Goal: Information Seeking & Learning: Learn about a topic

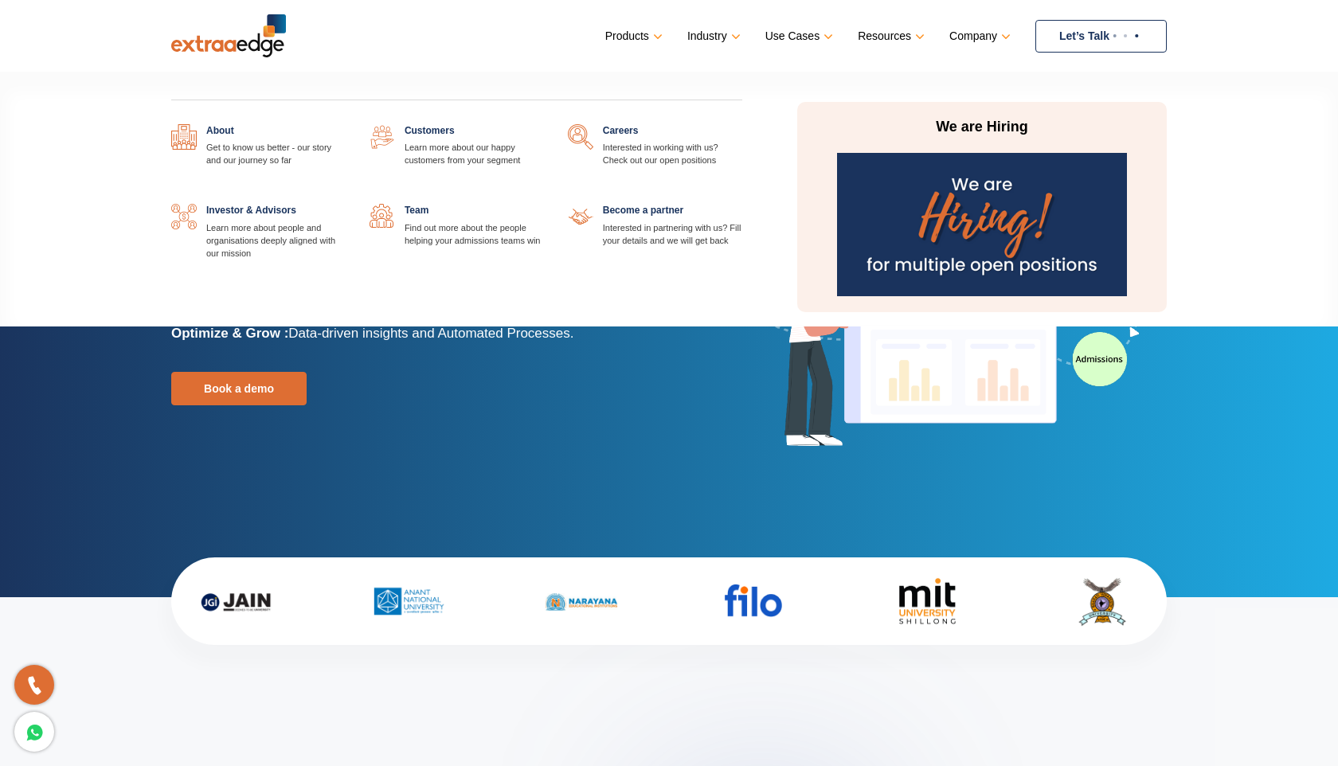
click at [963, 31] on link "Company" at bounding box center [978, 36] width 58 height 23
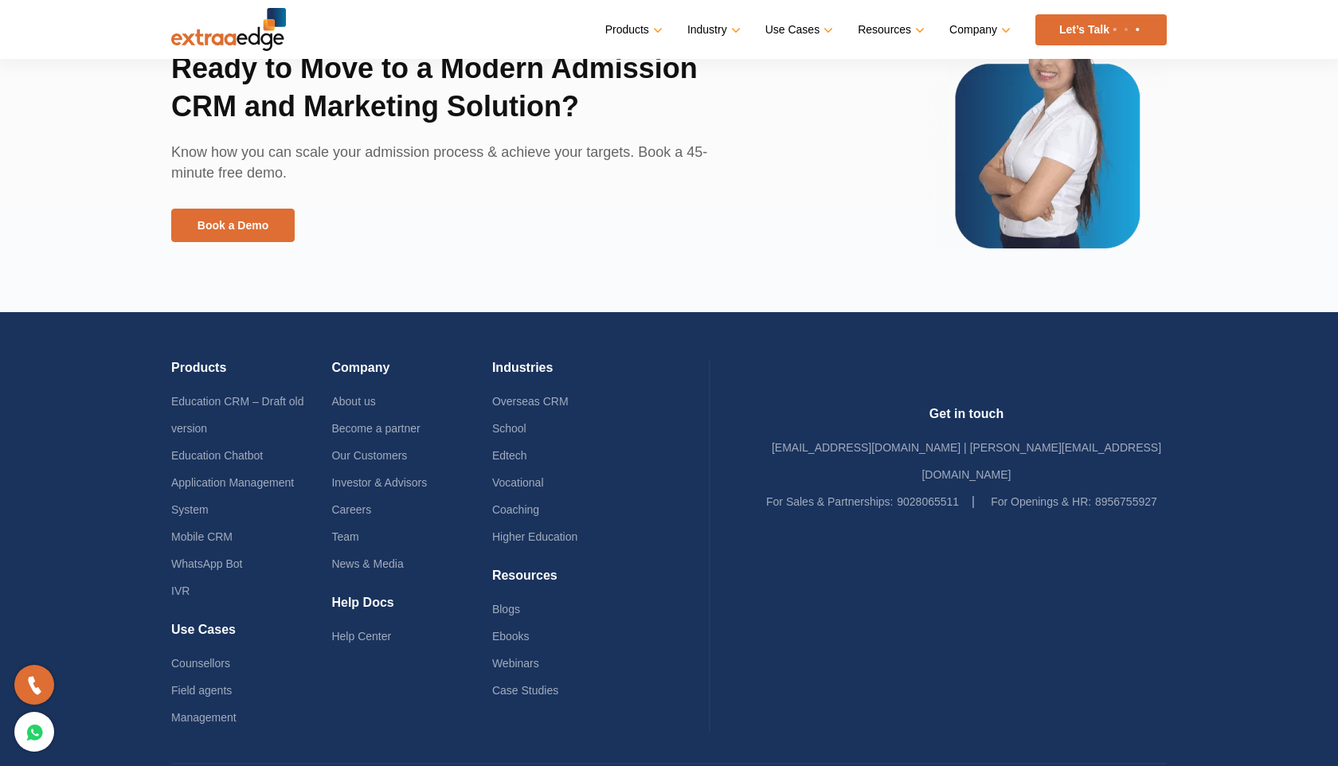
scroll to position [3661, 0]
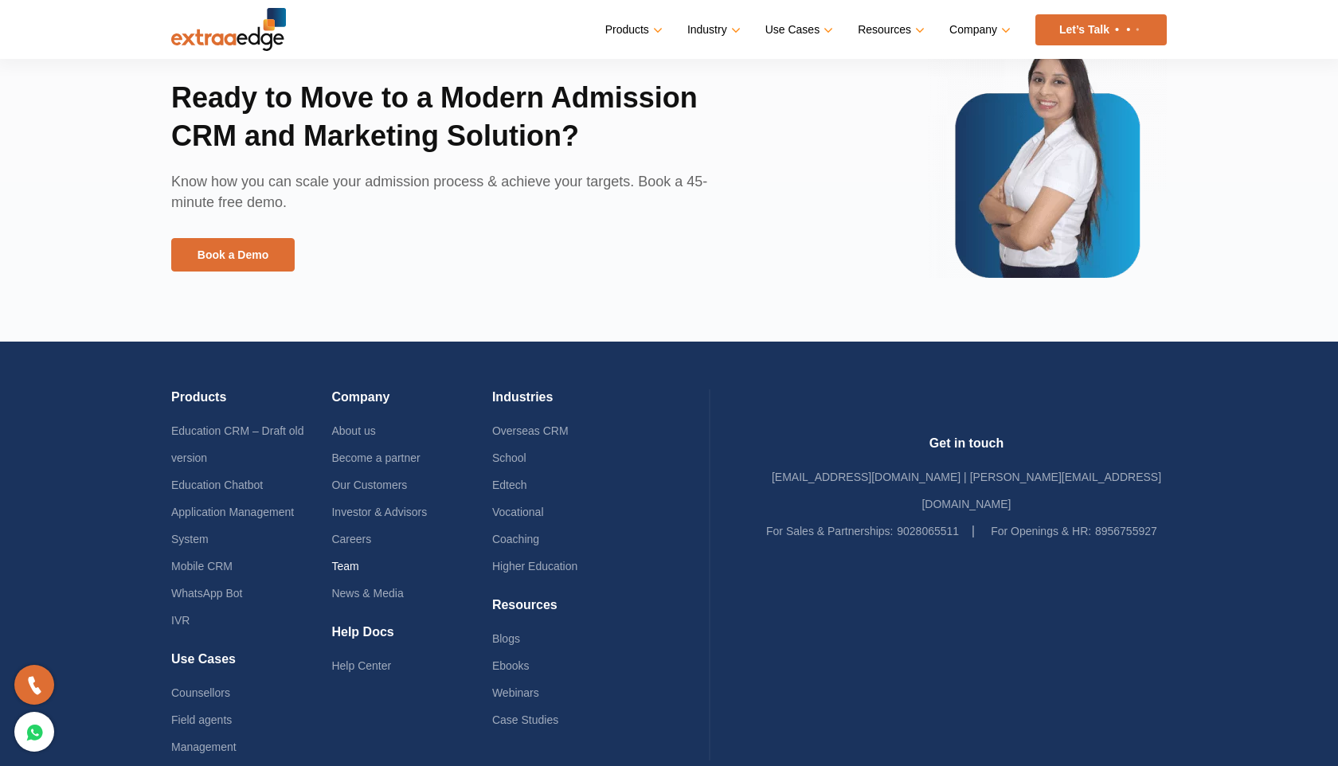
click at [358, 565] on link "Team" at bounding box center [344, 566] width 27 height 13
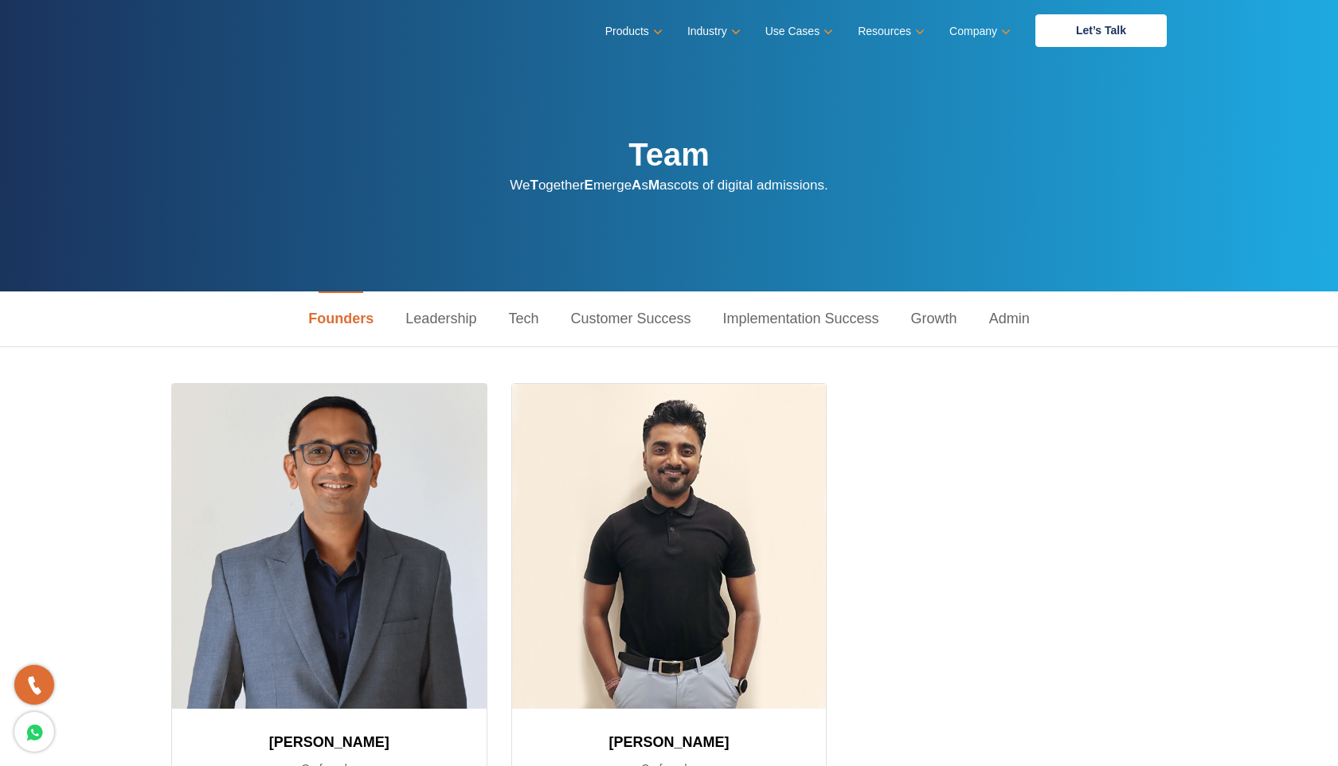
click at [454, 322] on link "Leadership" at bounding box center [440, 318] width 103 height 55
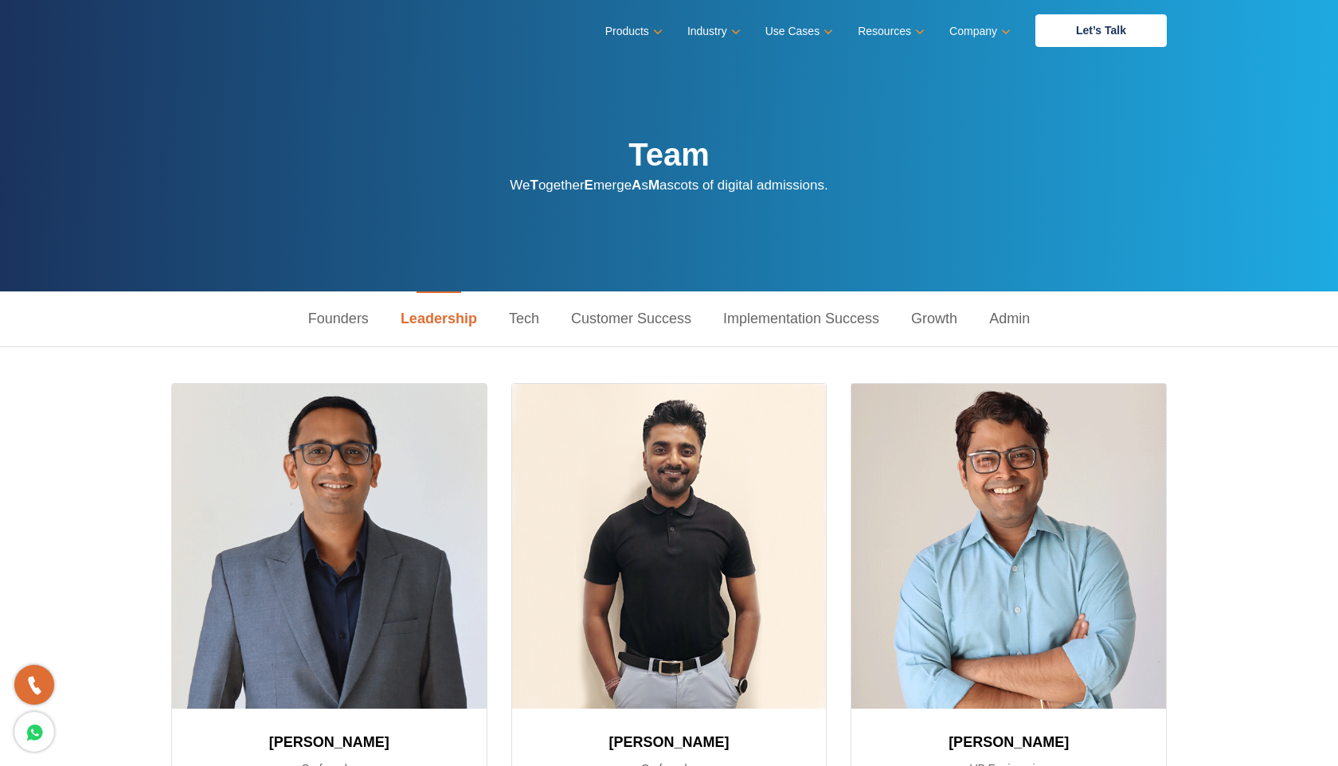
click at [774, 308] on link "Implementation Success" at bounding box center [801, 318] width 188 height 55
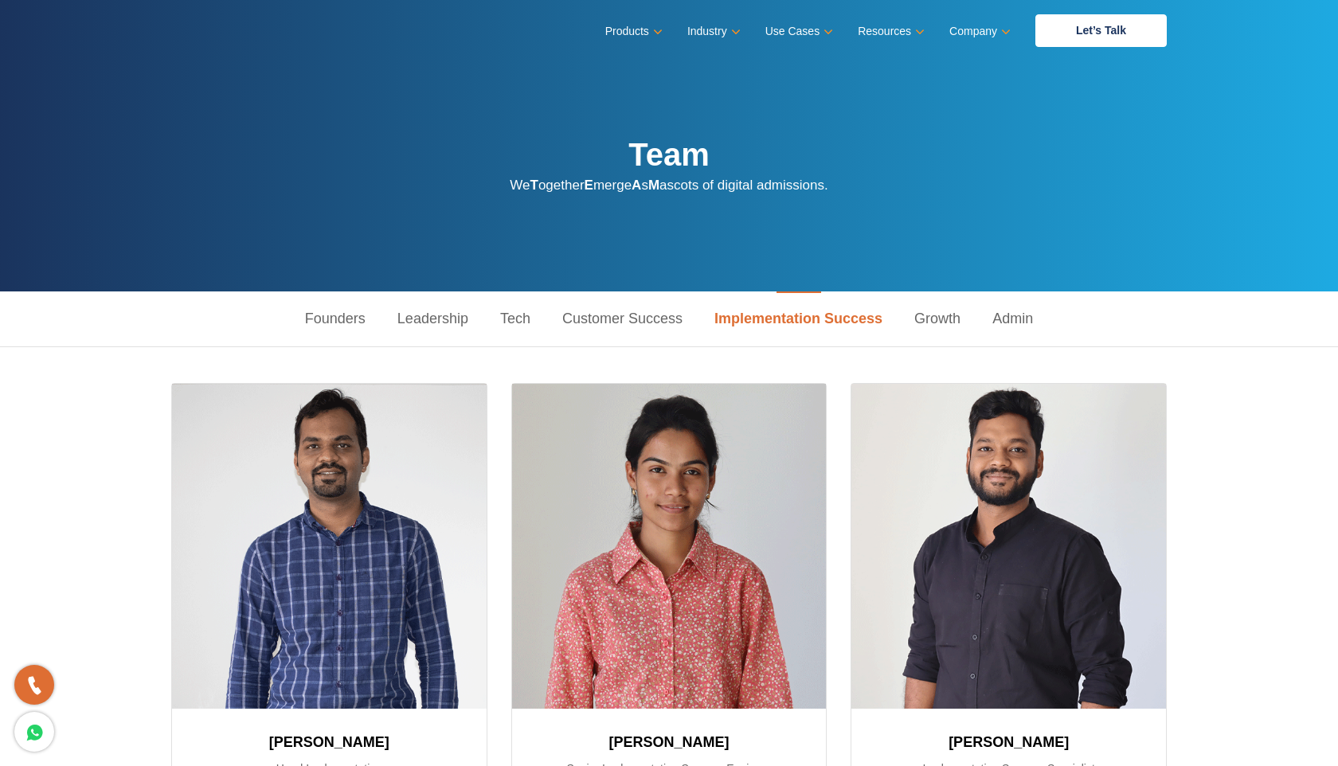
click at [943, 314] on link "Growth" at bounding box center [937, 318] width 78 height 55
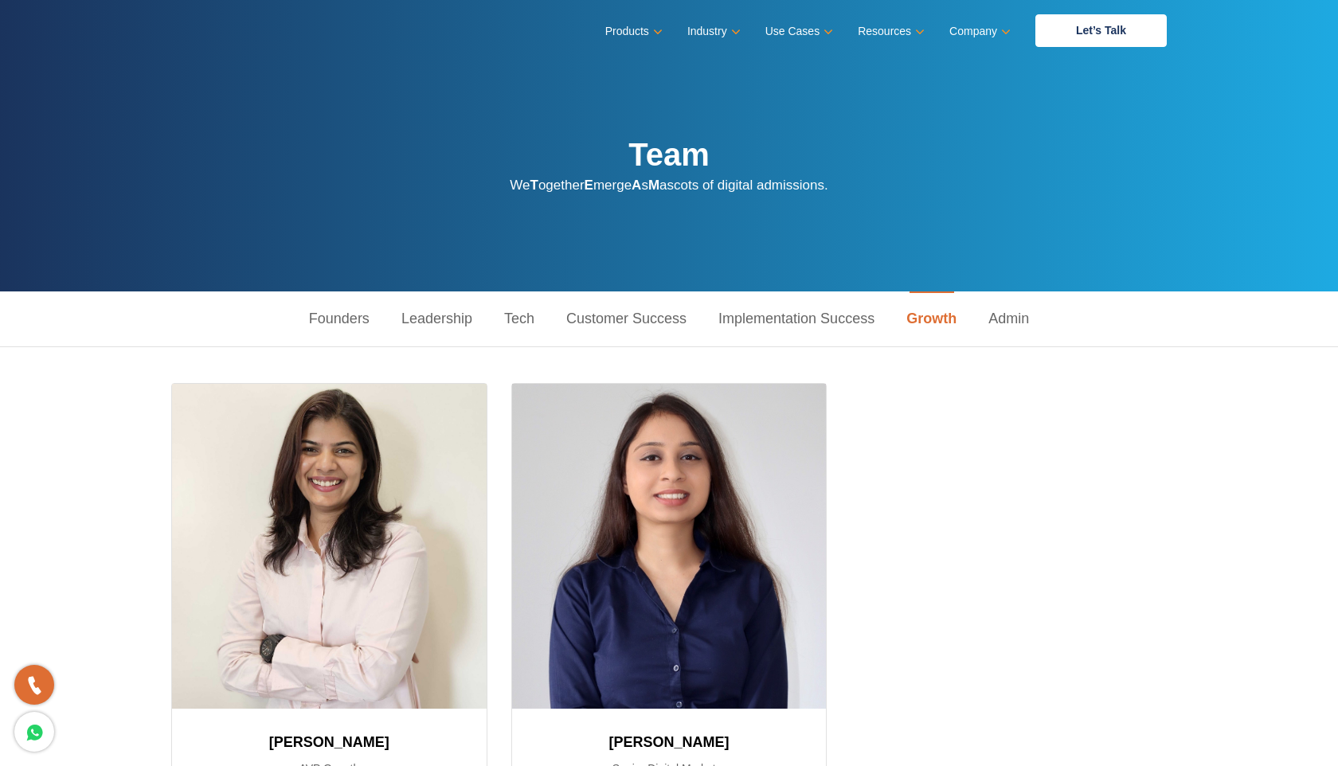
scroll to position [8, 0]
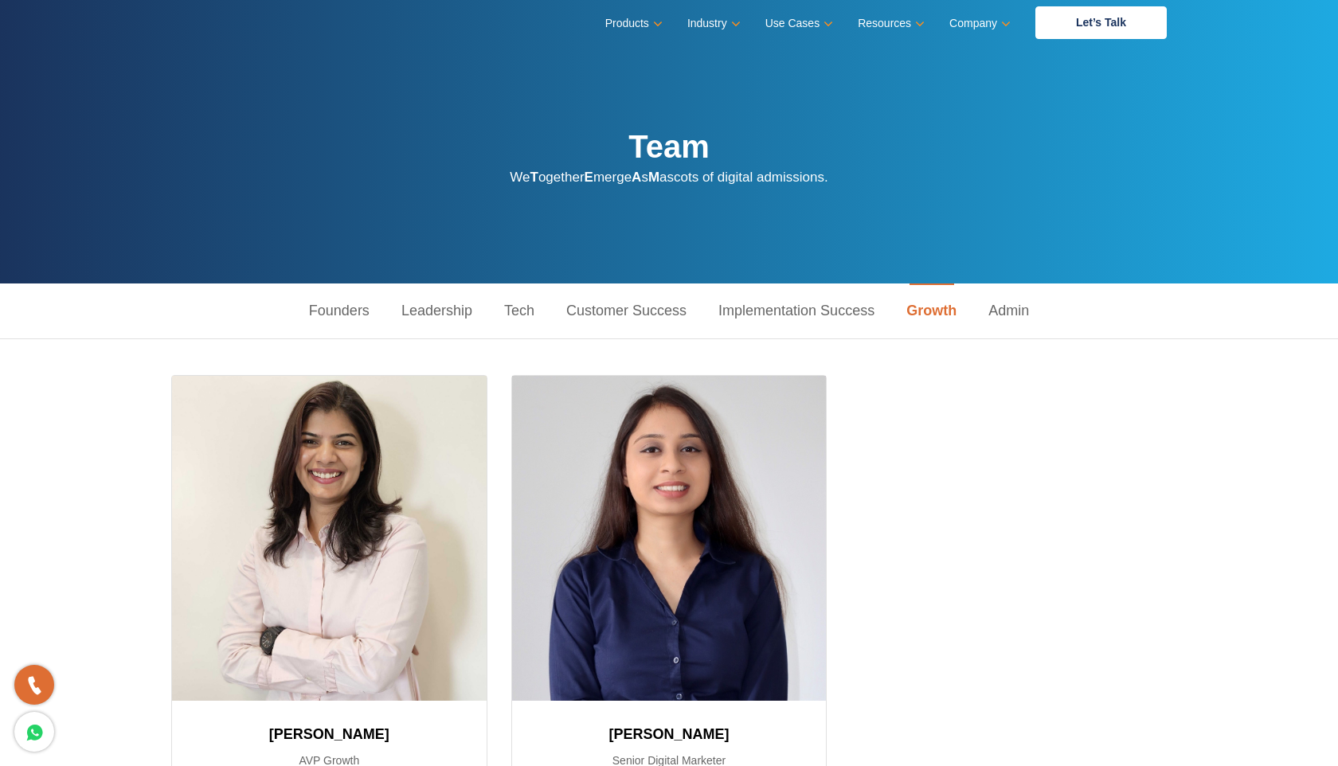
click at [1005, 316] on link "Admin" at bounding box center [1008, 310] width 72 height 55
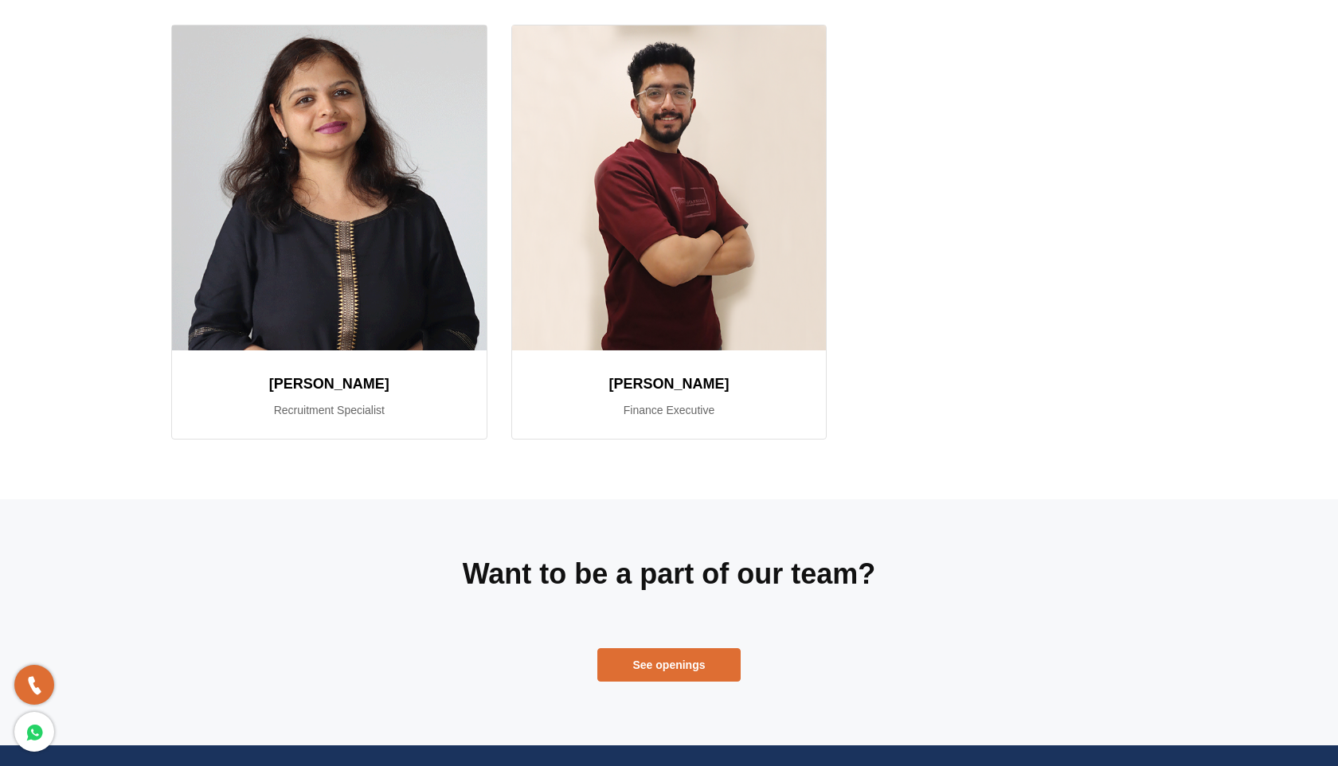
scroll to position [0, 0]
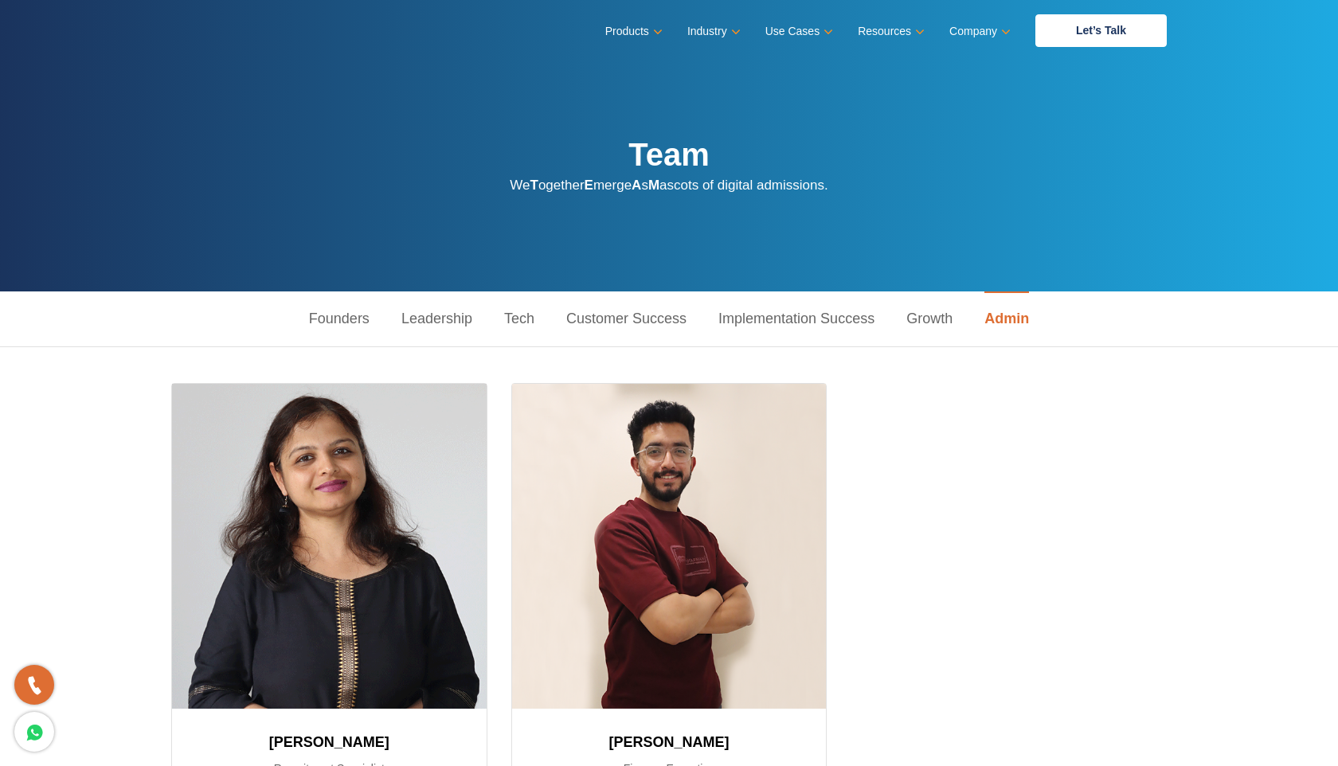
click at [932, 312] on link "Growth" at bounding box center [929, 318] width 78 height 55
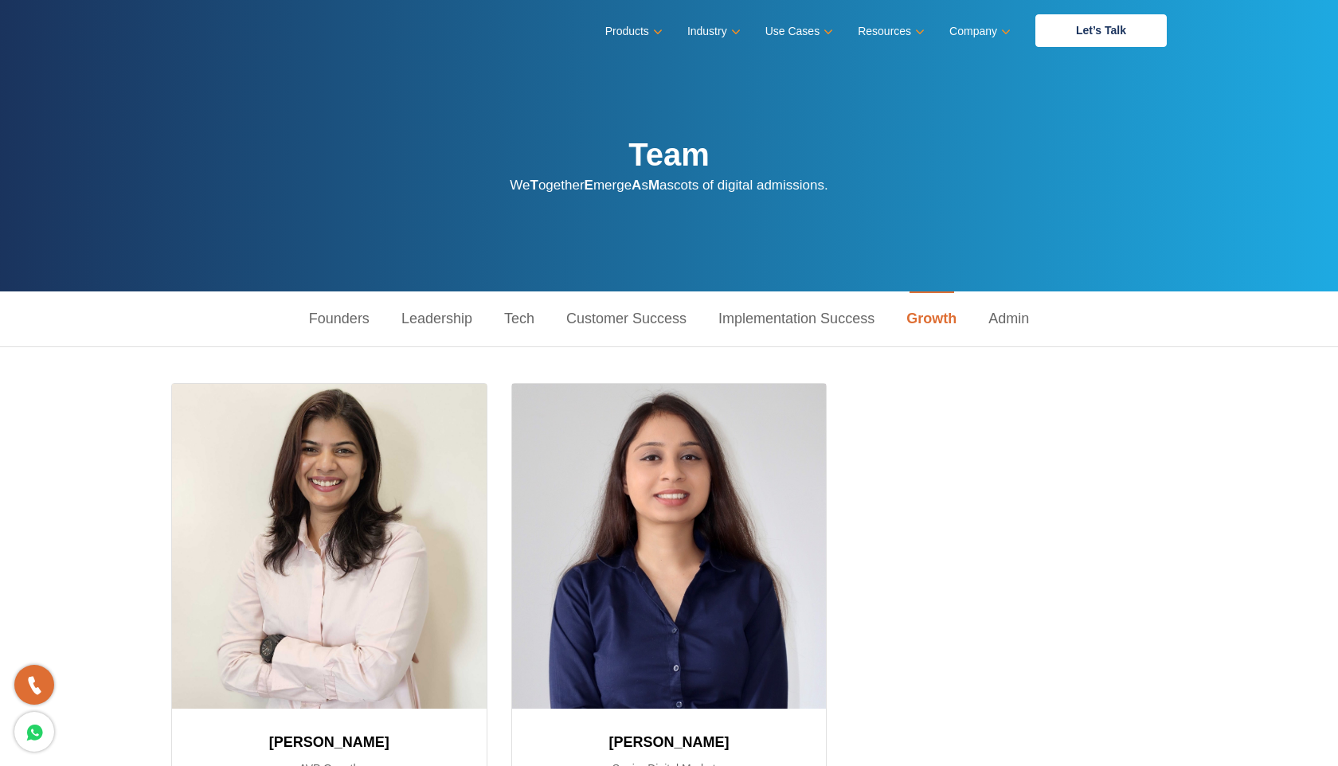
click at [851, 322] on link "Implementation Success" at bounding box center [796, 318] width 188 height 55
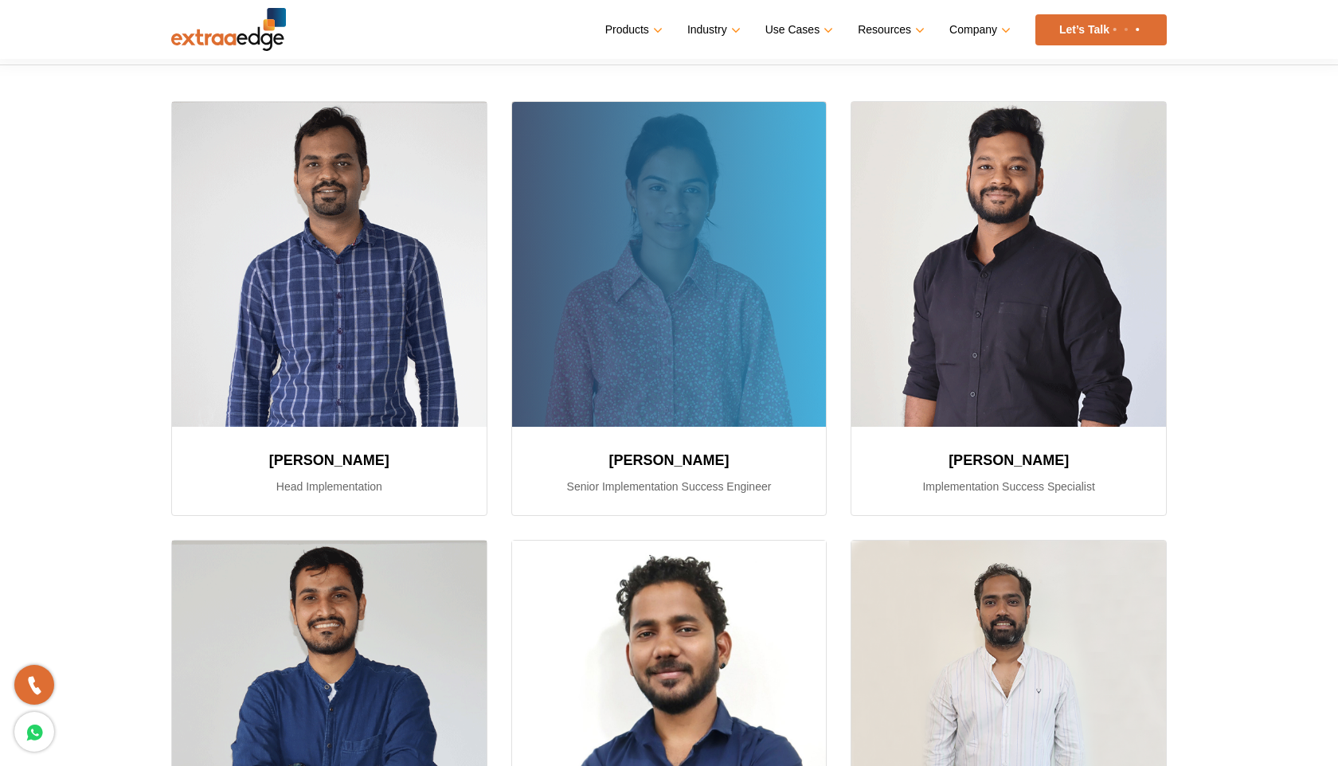
scroll to position [283, 0]
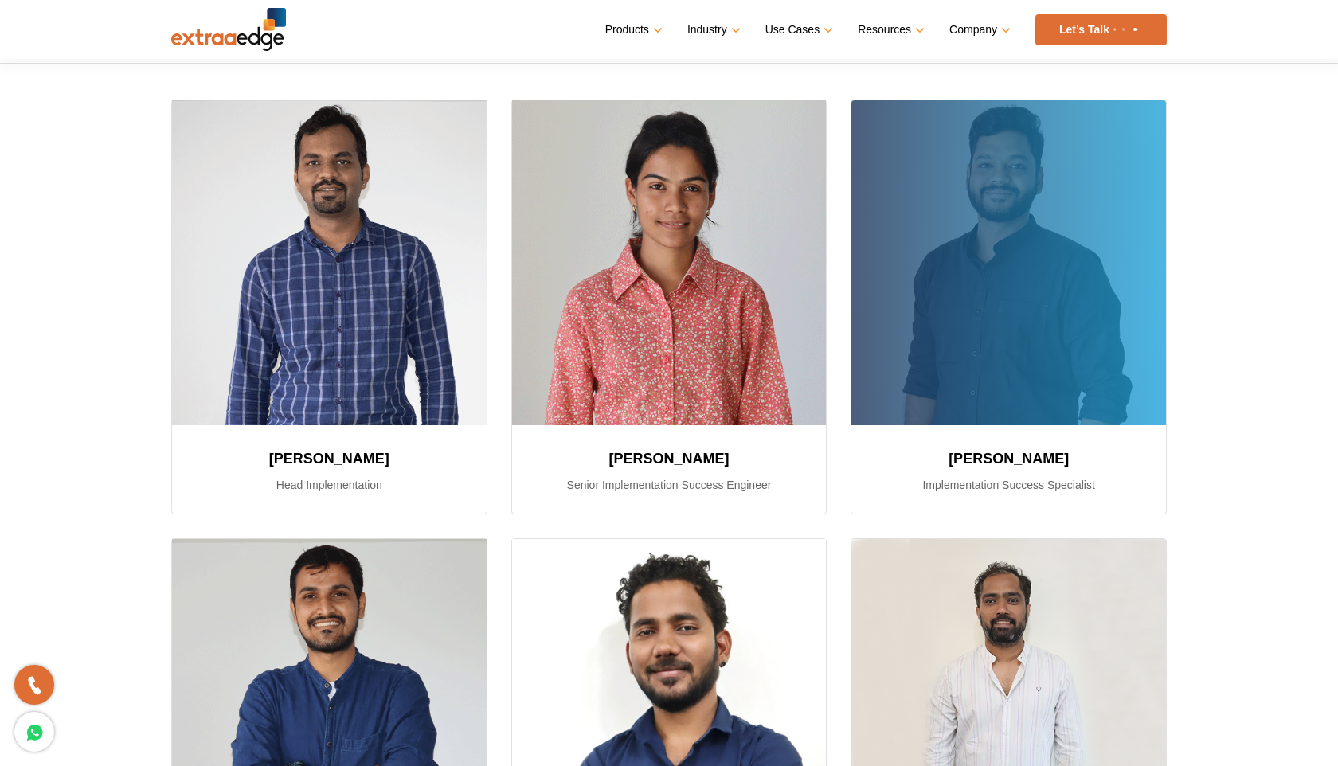
click at [960, 330] on div at bounding box center [1008, 262] width 314 height 325
click at [979, 462] on h3 "Sourabh Jain" at bounding box center [1008, 458] width 276 height 29
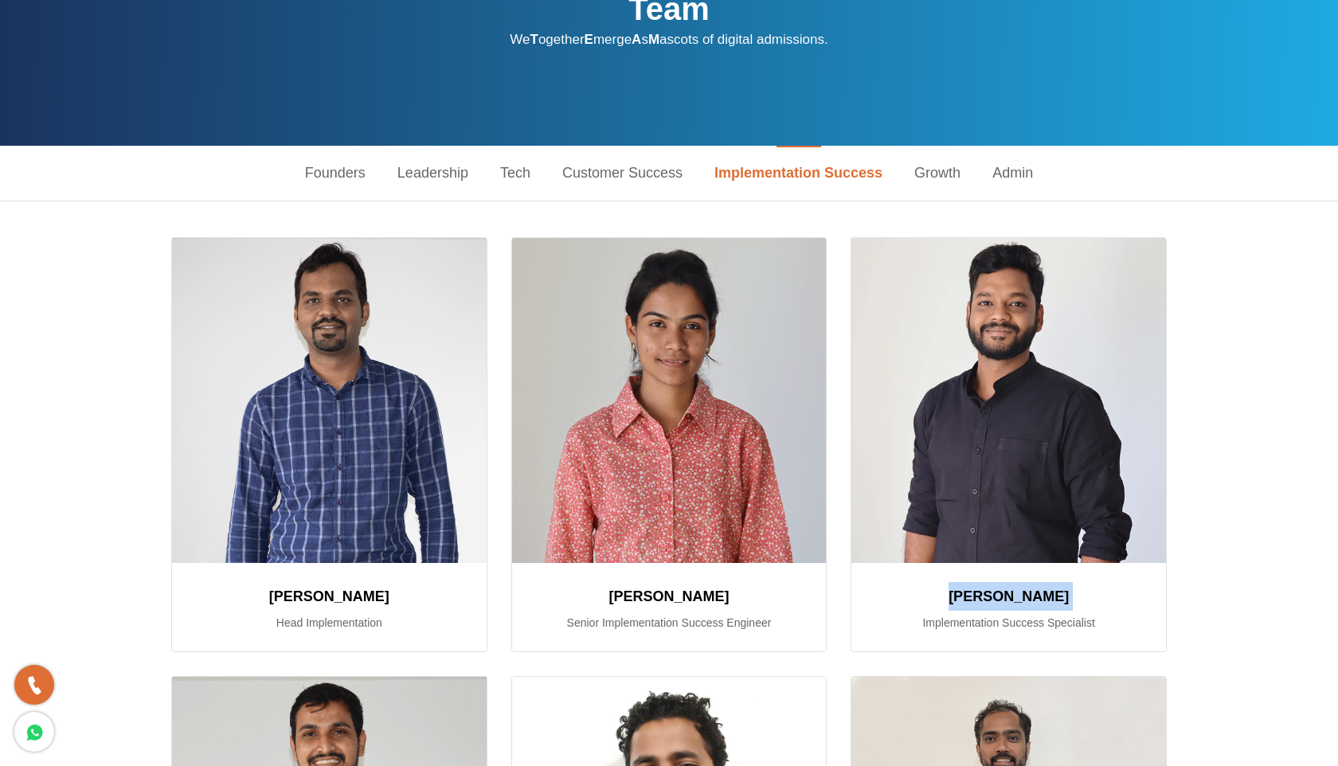
scroll to position [0, 0]
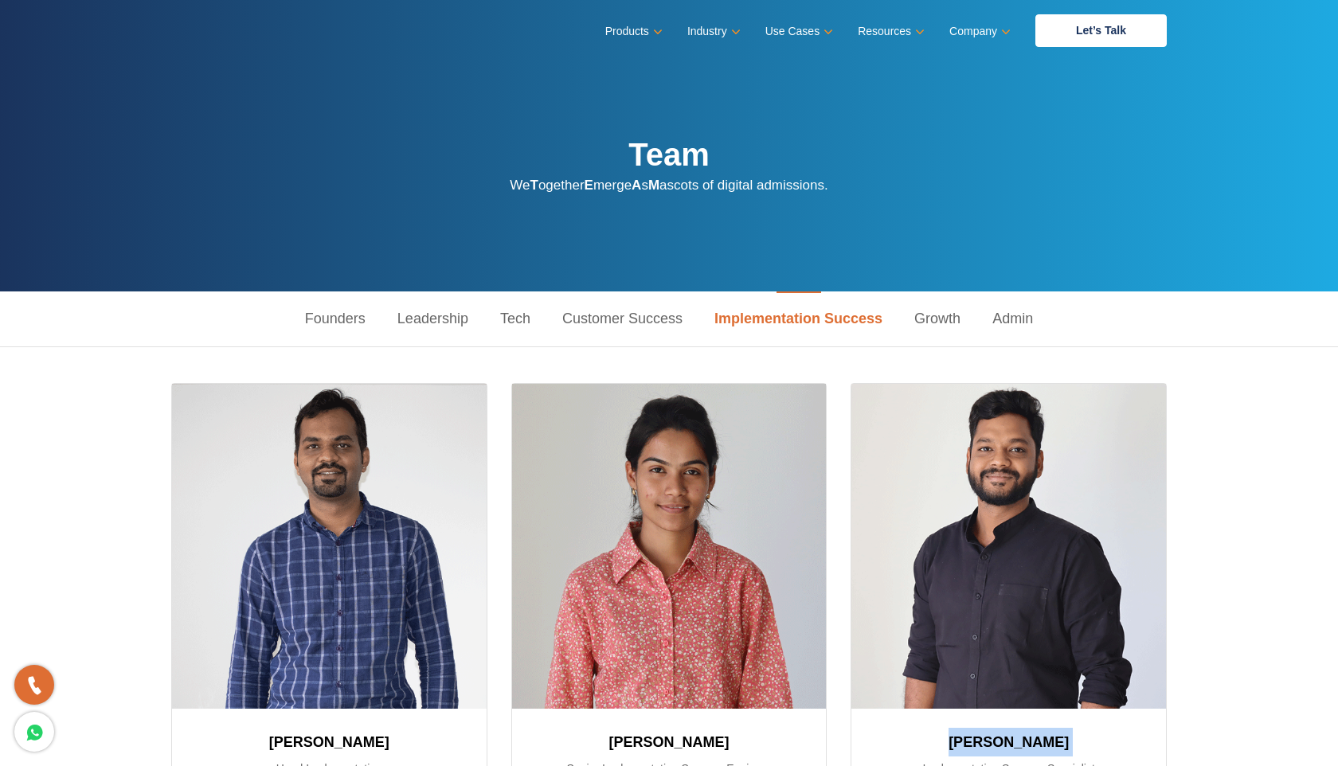
click at [660, 322] on link "Customer Success" at bounding box center [622, 318] width 152 height 55
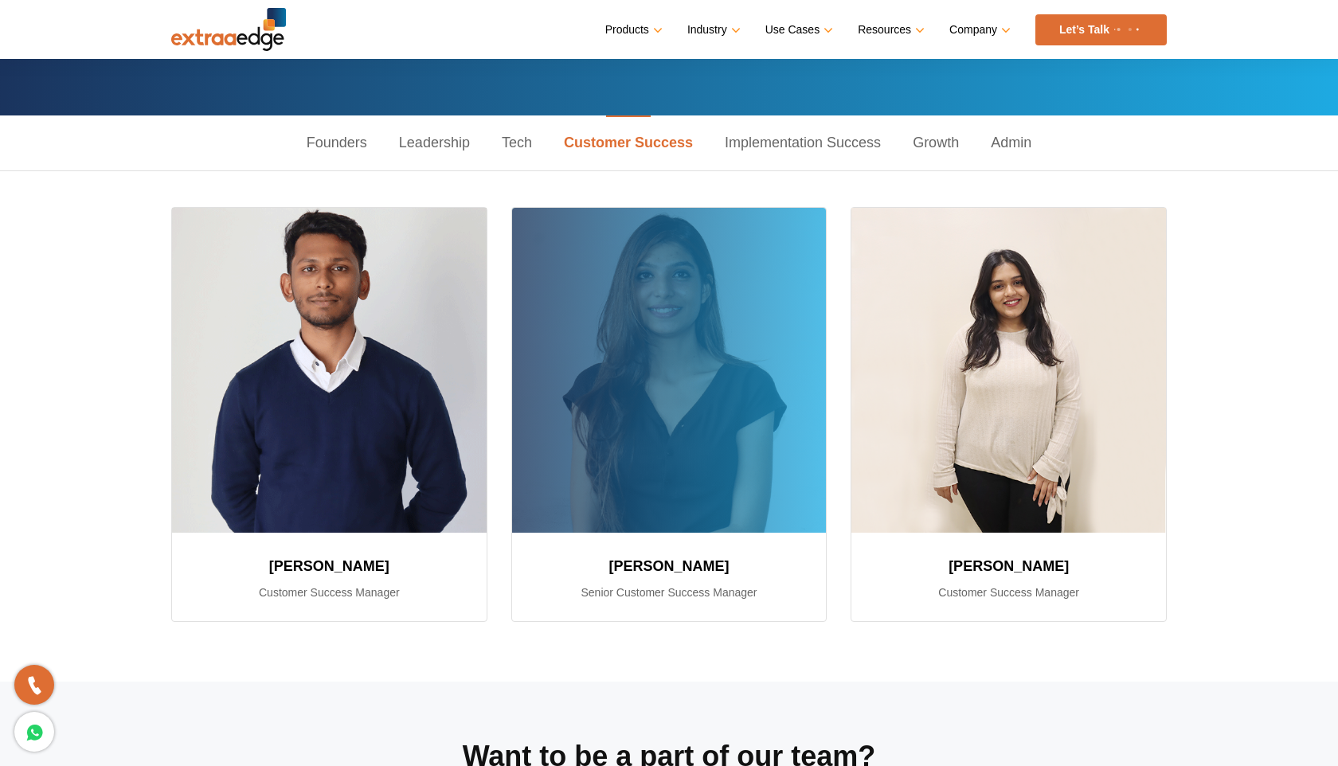
scroll to position [172, 0]
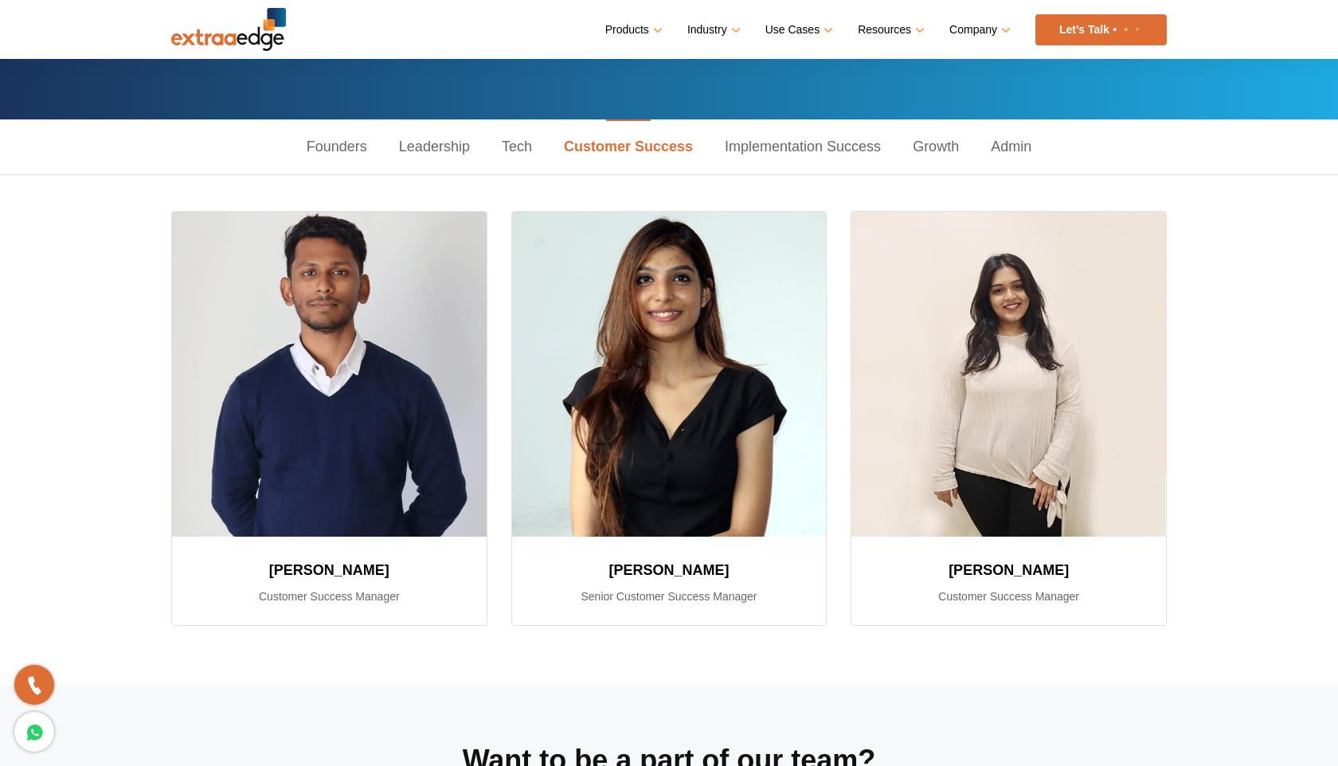
click at [446, 140] on link "Leadership" at bounding box center [434, 146] width 103 height 55
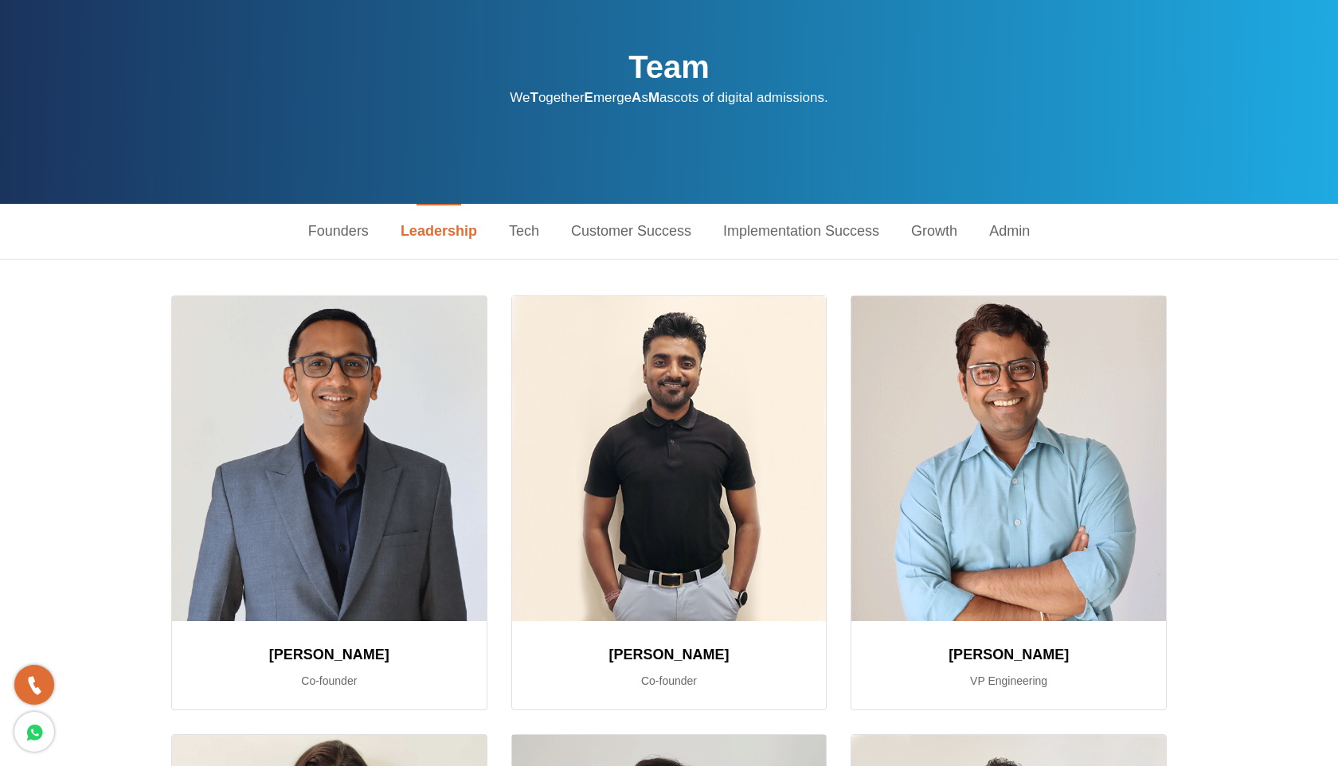
scroll to position [0, 0]
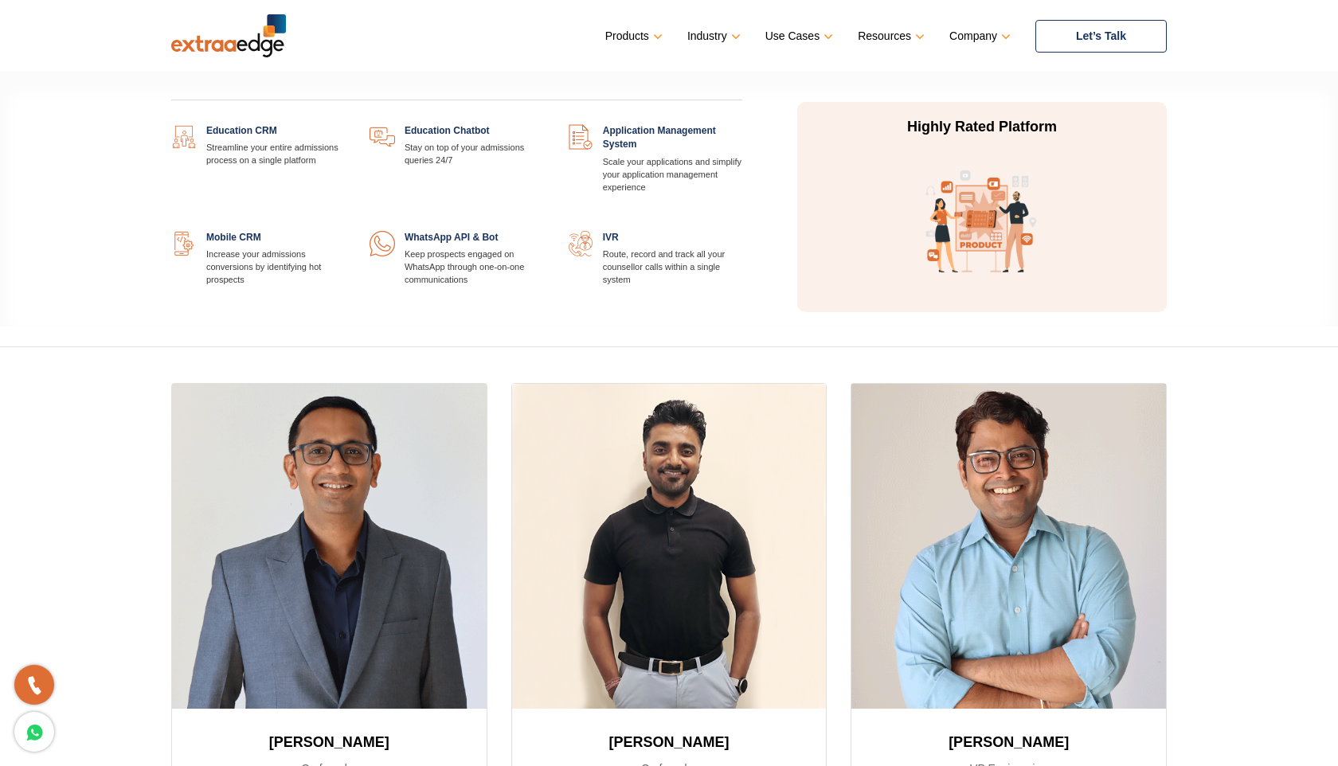
click at [346, 124] on link at bounding box center [346, 124] width 0 height 0
